Goal: Information Seeking & Learning: Understand process/instructions

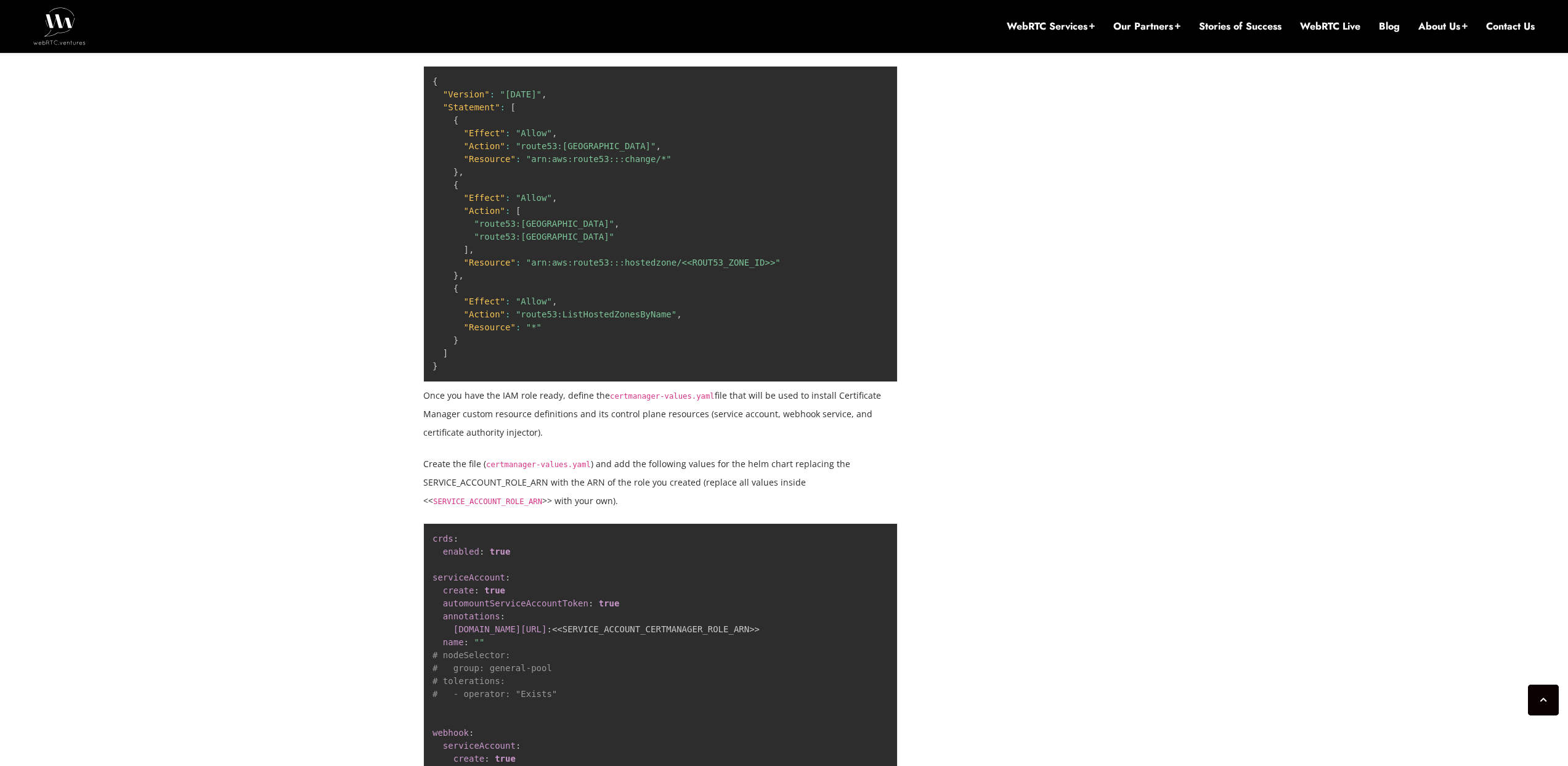
scroll to position [3550, 0]
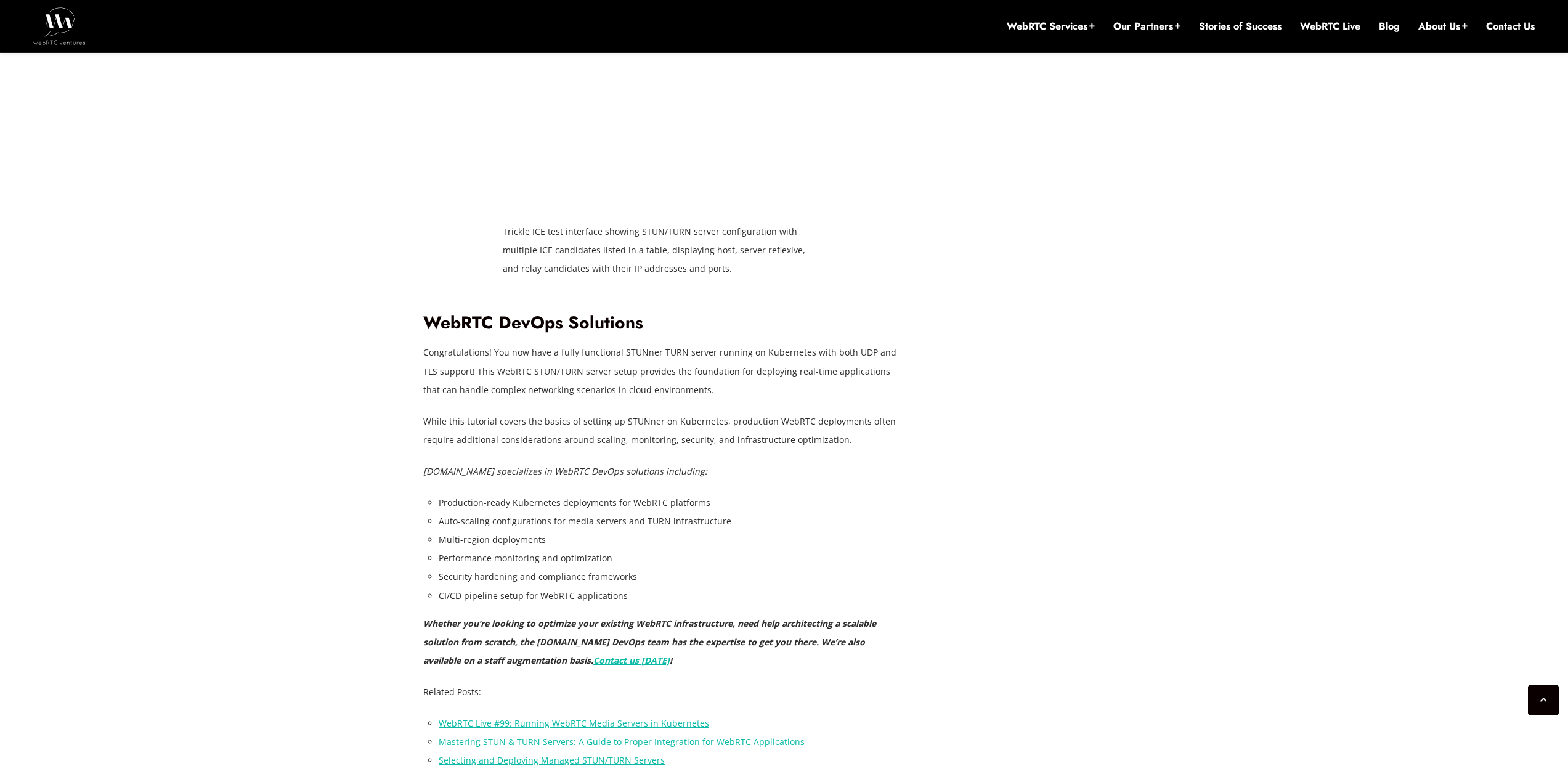
scroll to position [7779, 0]
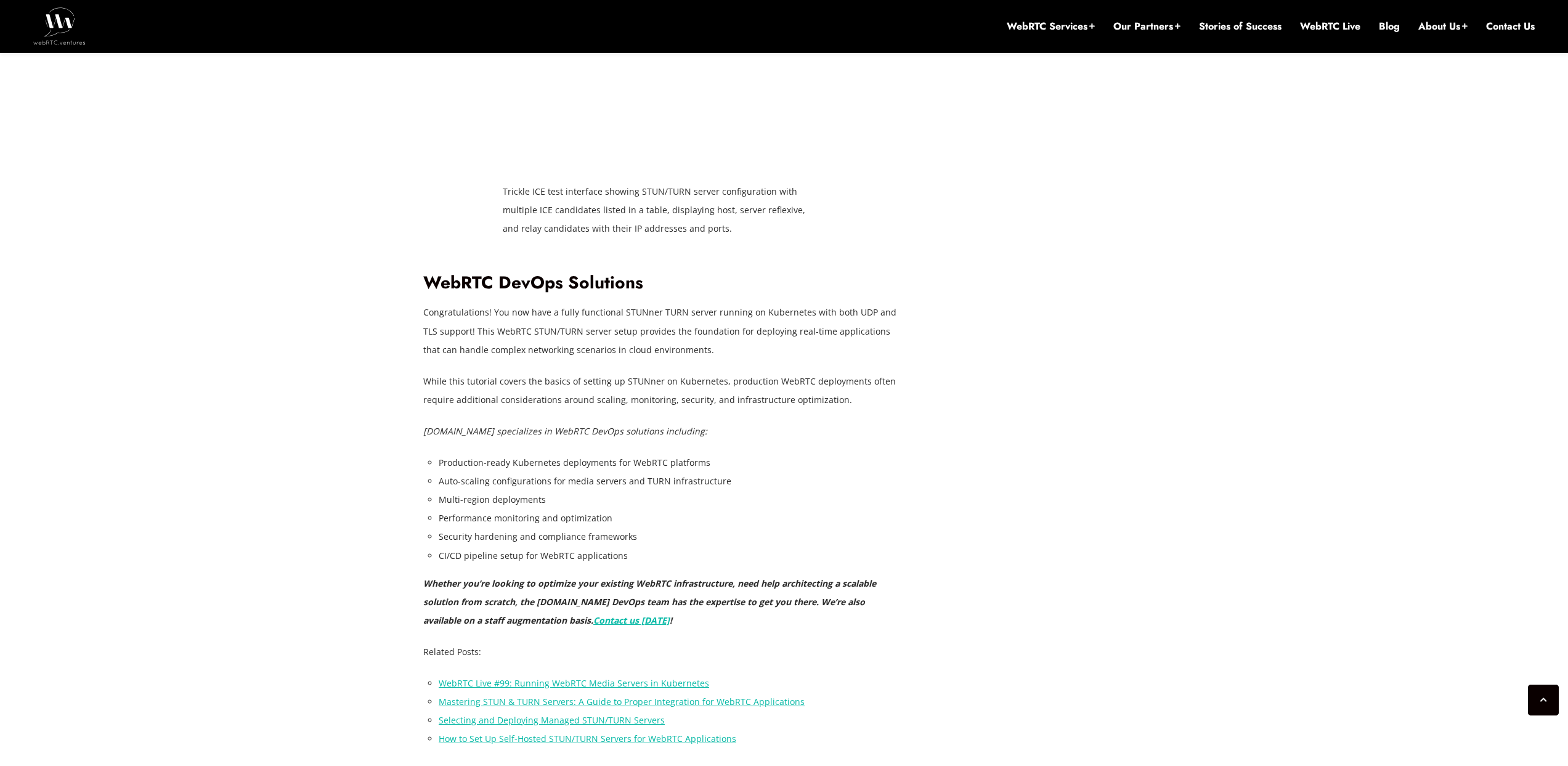
drag, startPoint x: 777, startPoint y: 191, endPoint x: 520, endPoint y: 103, distance: 271.6
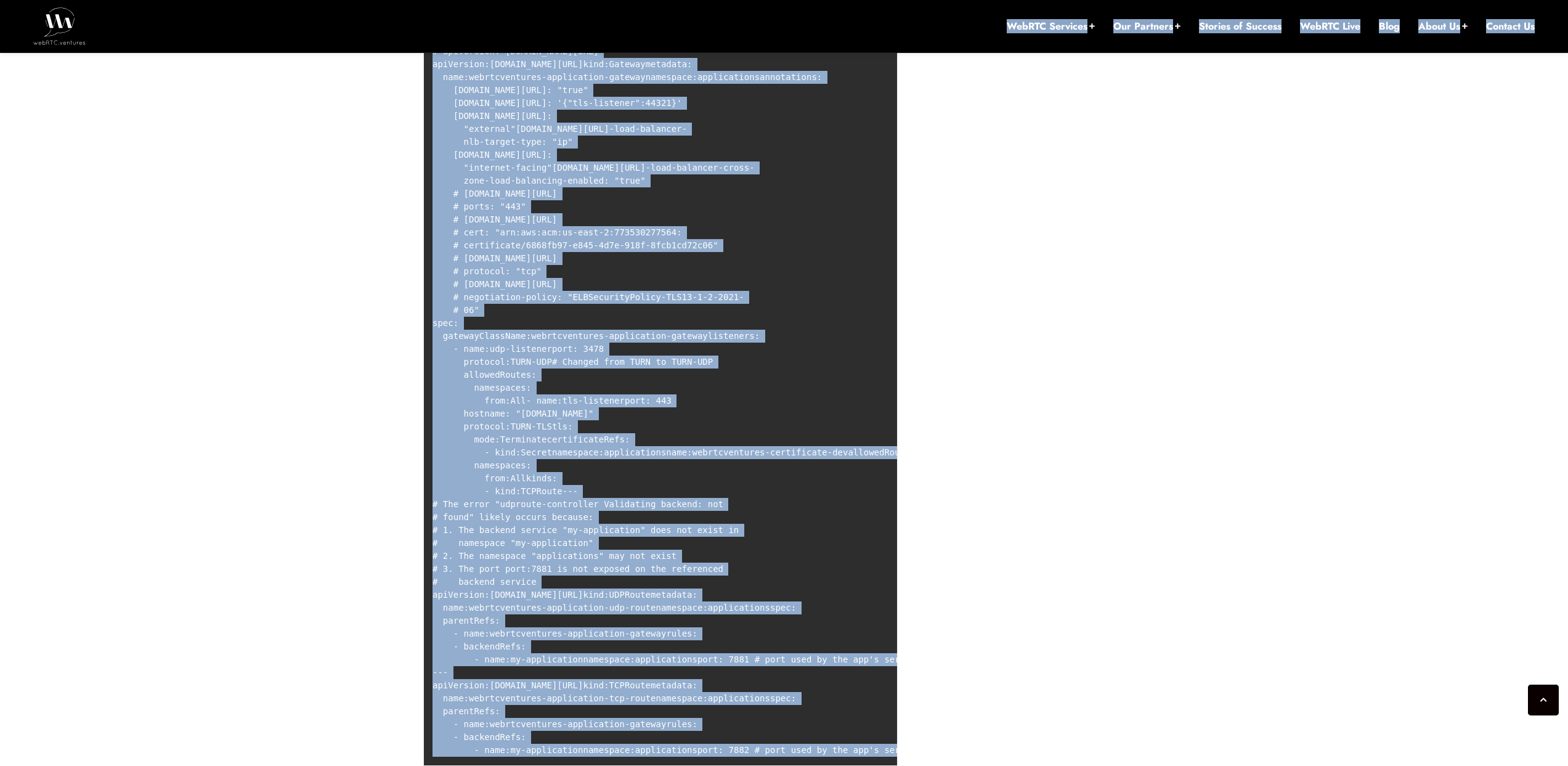
scroll to position [6154, 0]
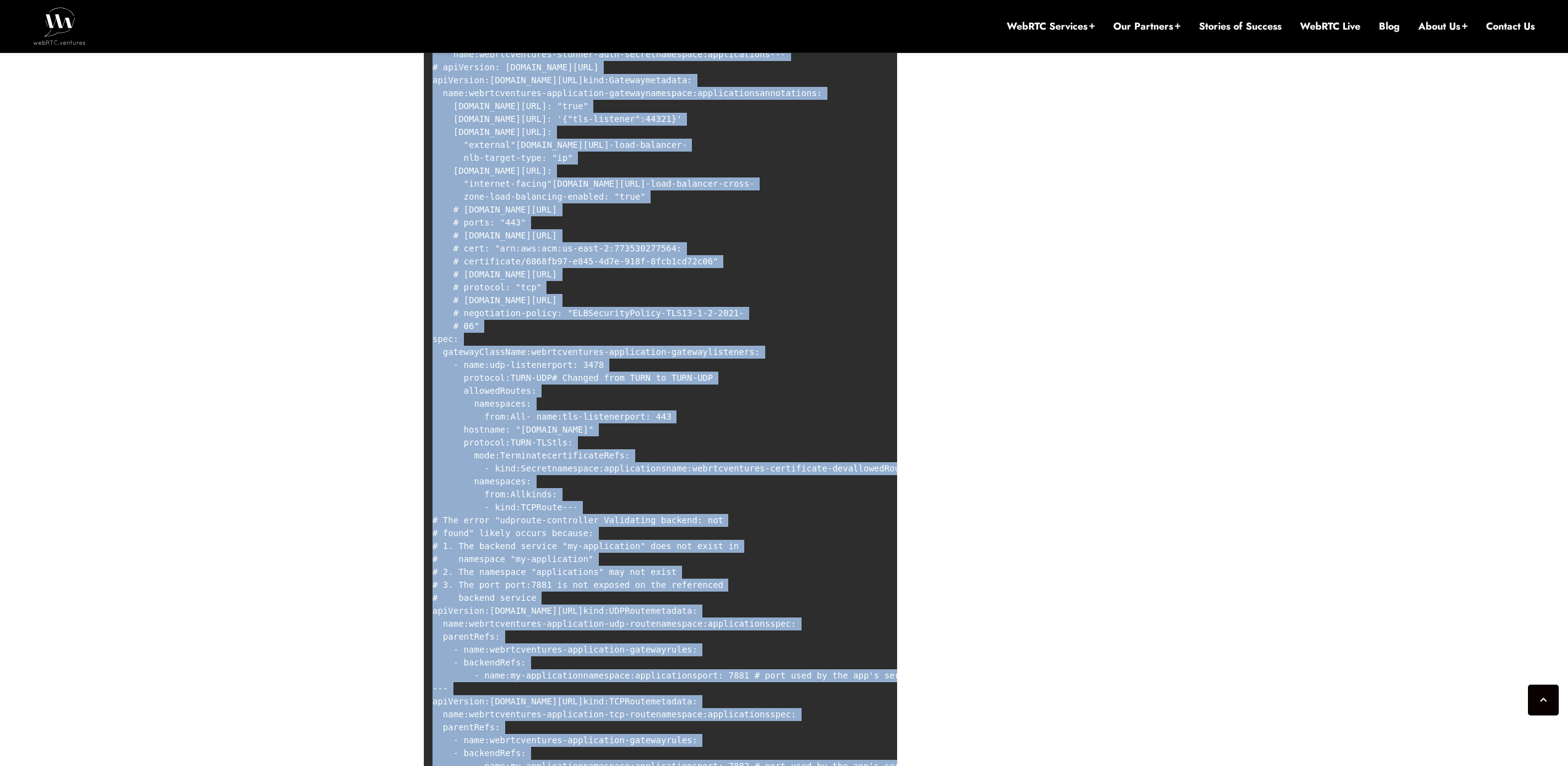
drag, startPoint x: 783, startPoint y: 189, endPoint x: 424, endPoint y: 228, distance: 361.1
click at [424, 228] on pre "apiVersion : [DOMAIN_NAME][URL] kind : GatewayClass metadata : name : webrtcven…" at bounding box center [661, 300] width 474 height 963
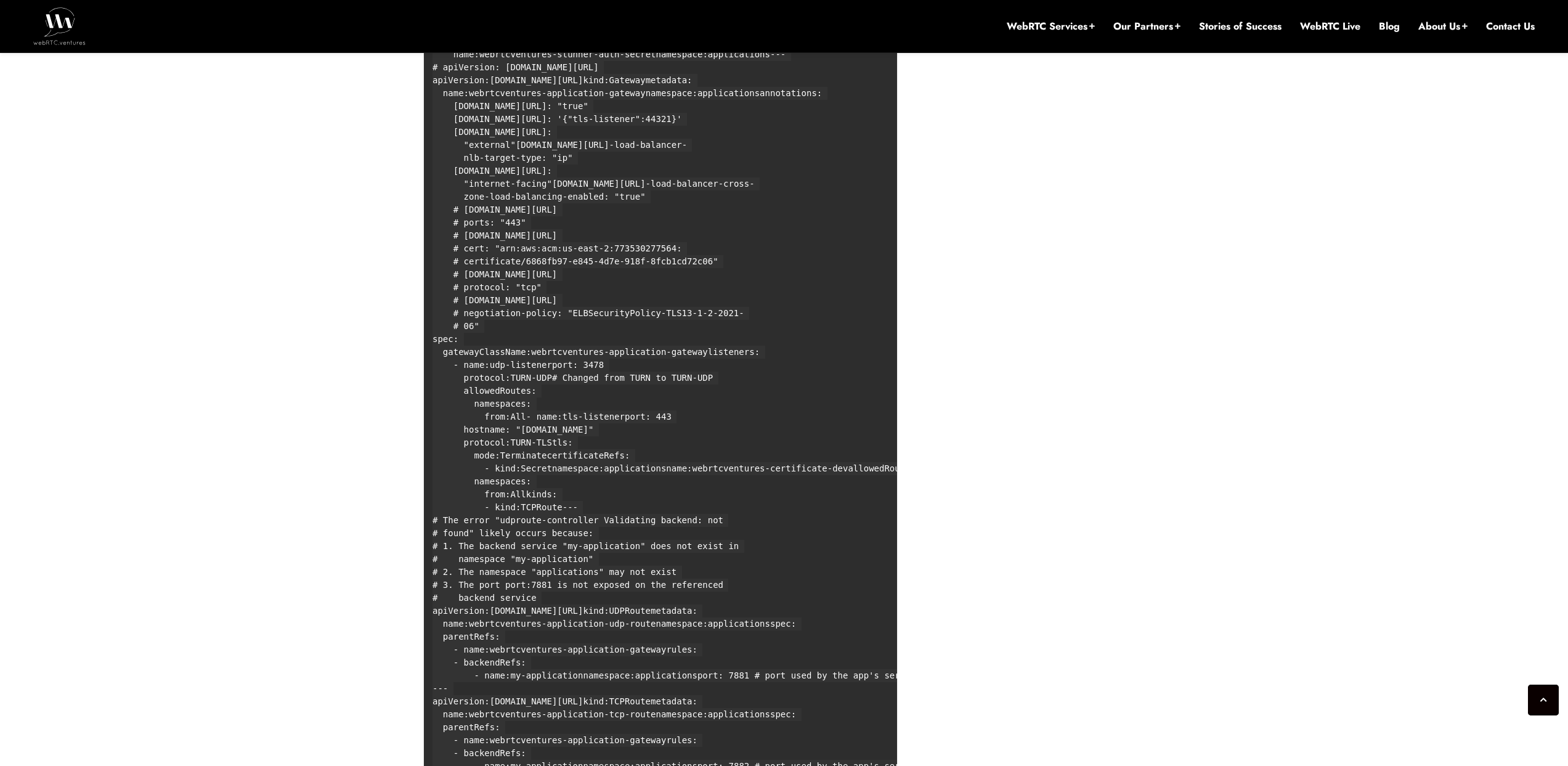
scroll to position [6591, 0]
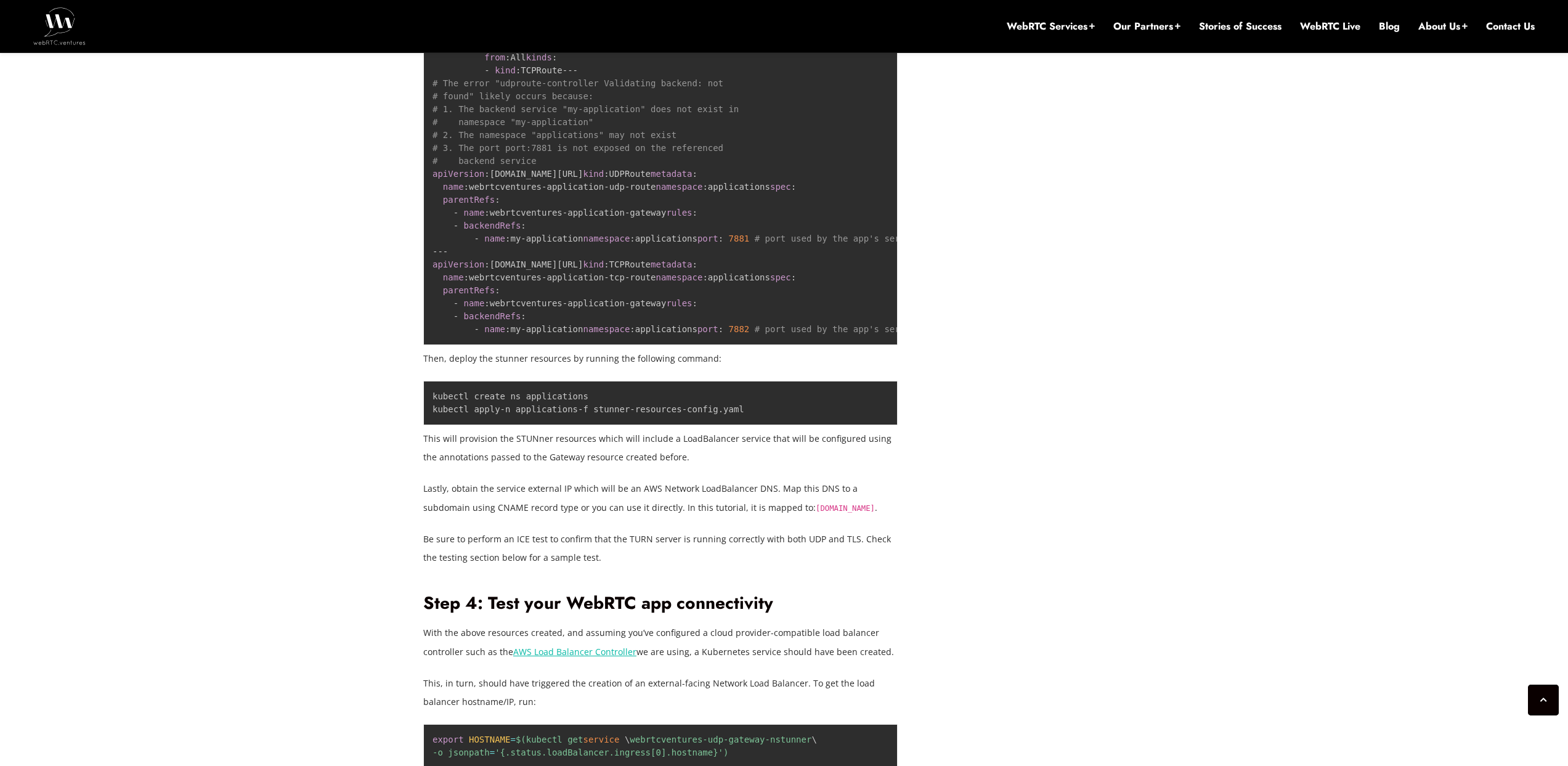
copy span "44321"
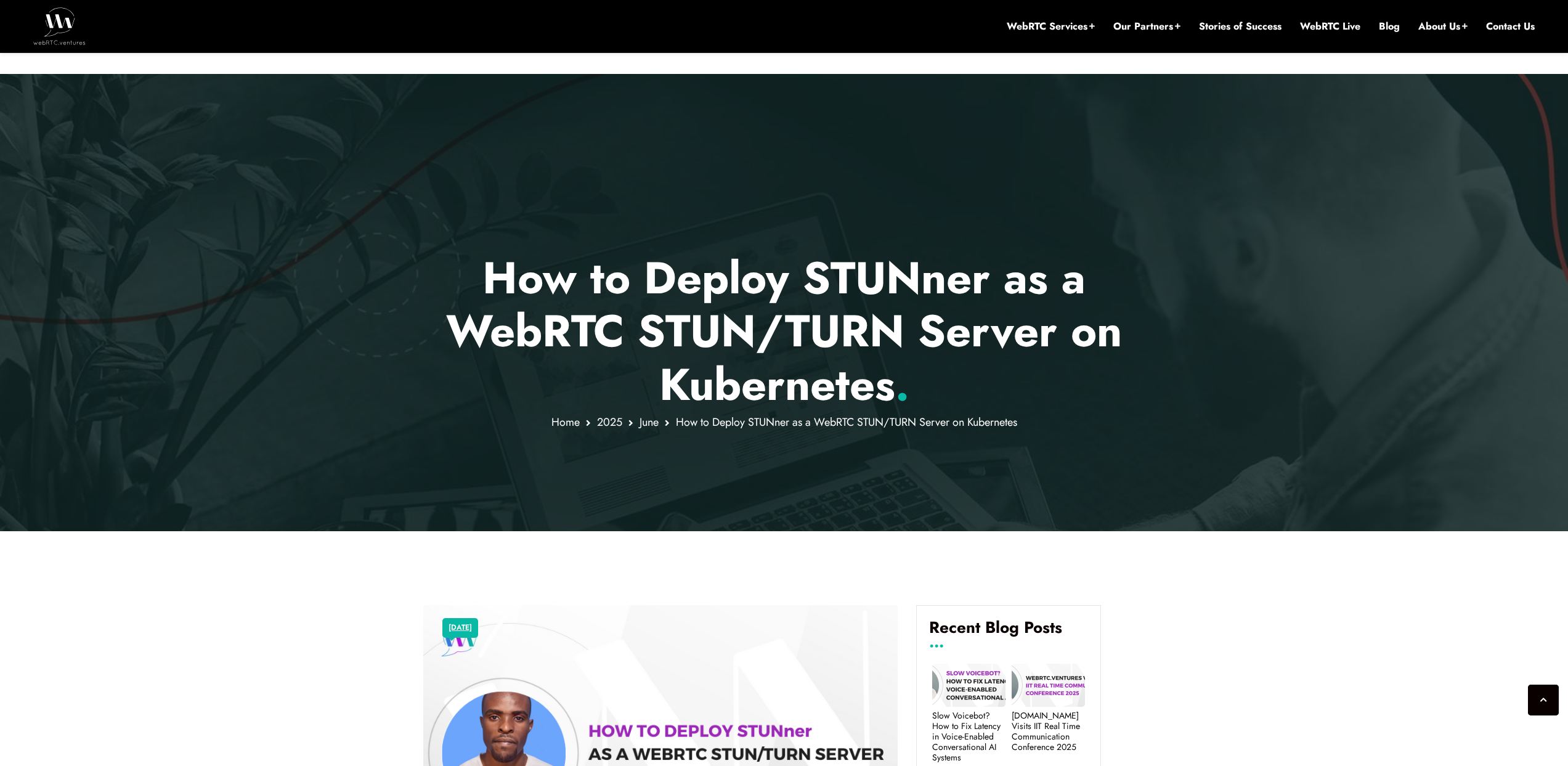
scroll to position [7747, 0]
